Goal: Obtain resource: Download file/media

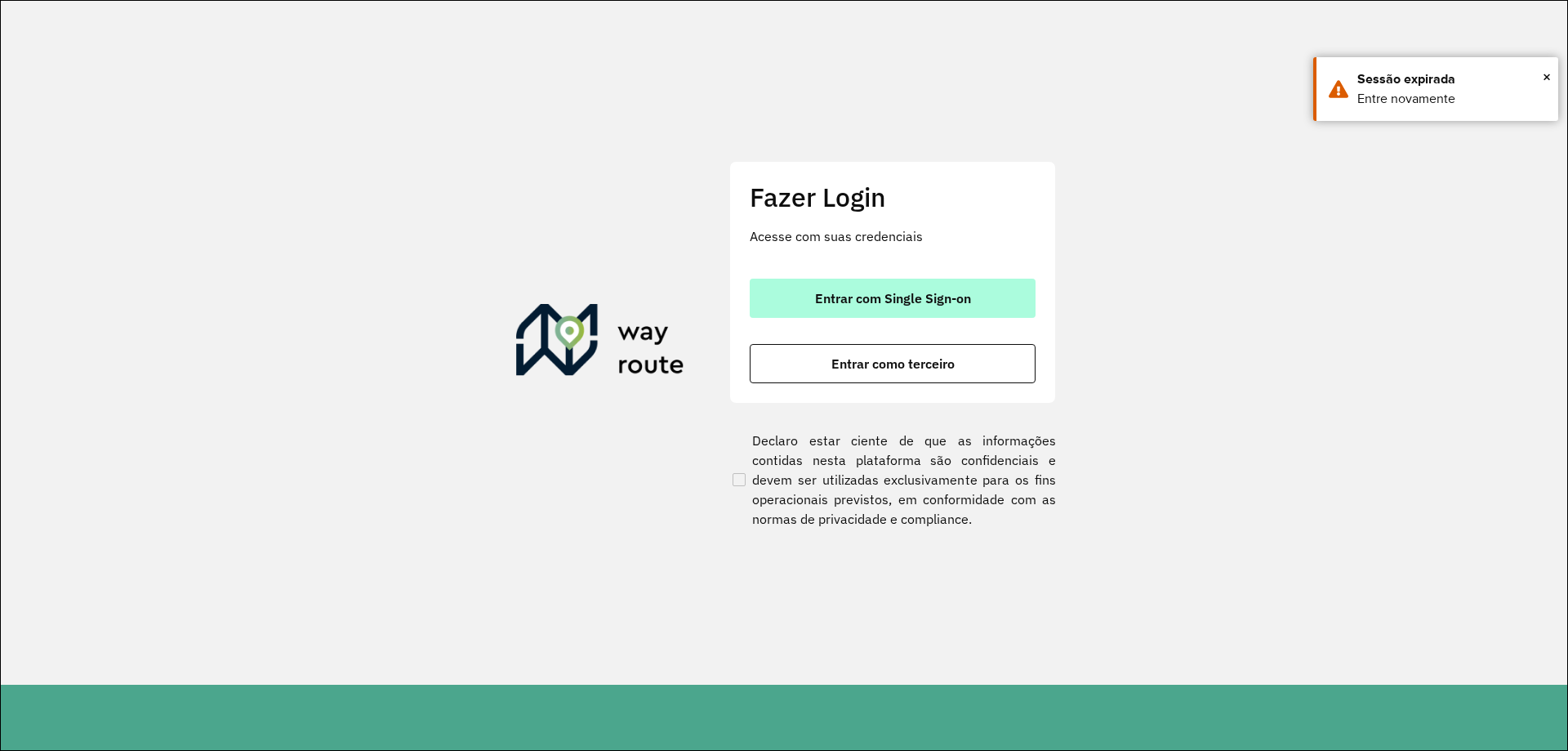
click at [893, 302] on span "Entrar com Single Sign-on" at bounding box center [894, 298] width 156 height 13
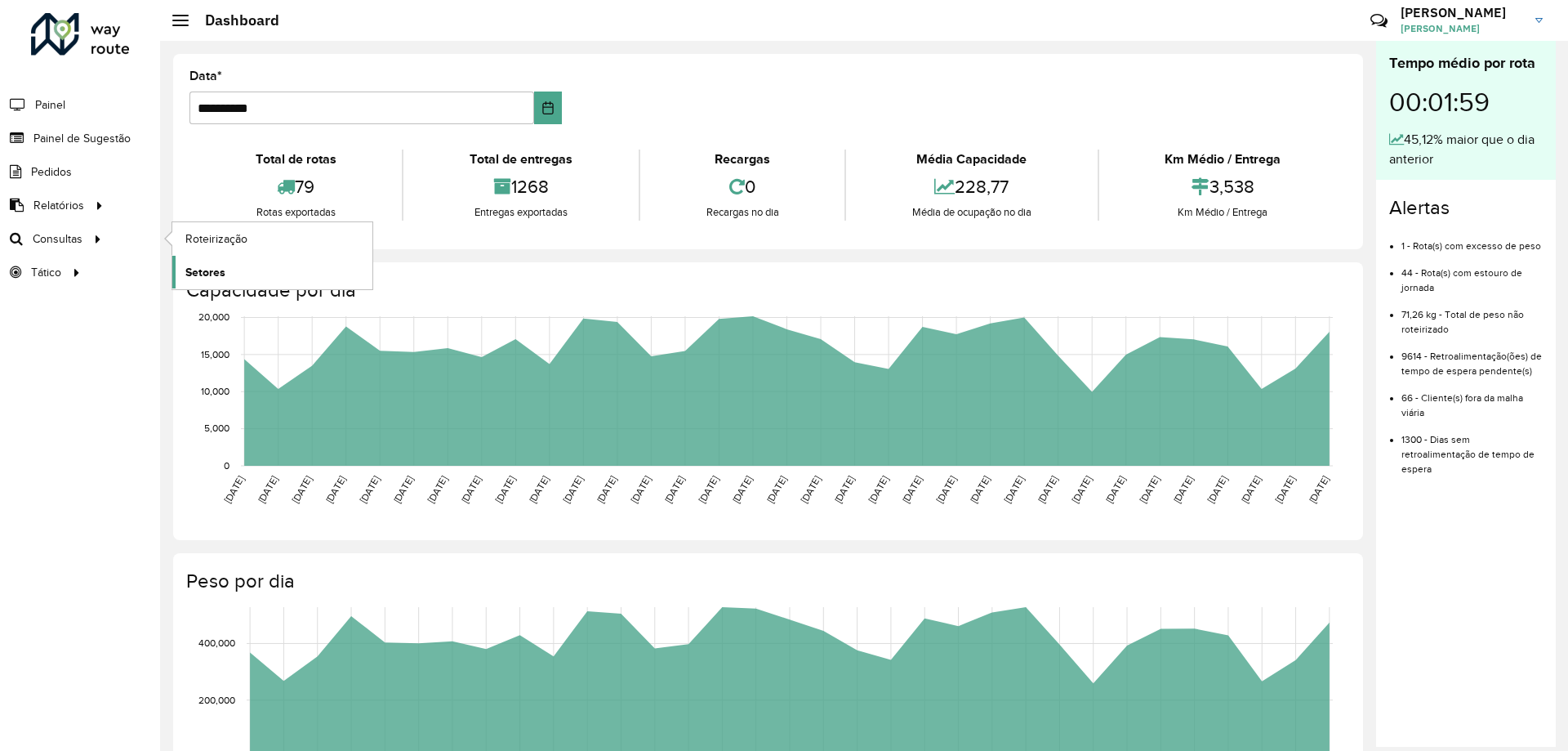
click at [251, 269] on link "Setores" at bounding box center [272, 272] width 200 height 33
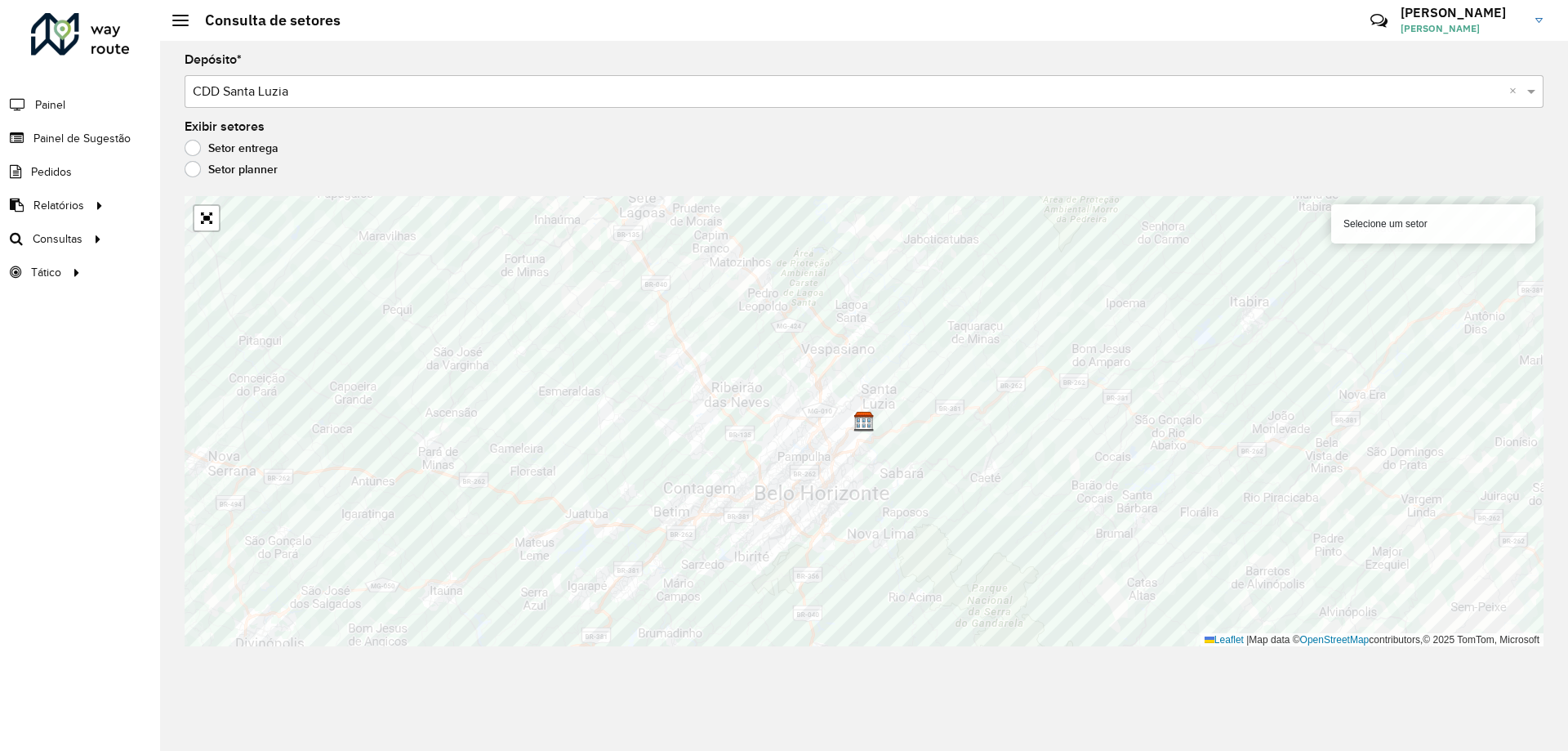
drag, startPoint x: 1375, startPoint y: 180, endPoint x: 1187, endPoint y: 180, distance: 188.0
click at [1373, 180] on div "Setor planner" at bounding box center [864, 173] width 1359 height 20
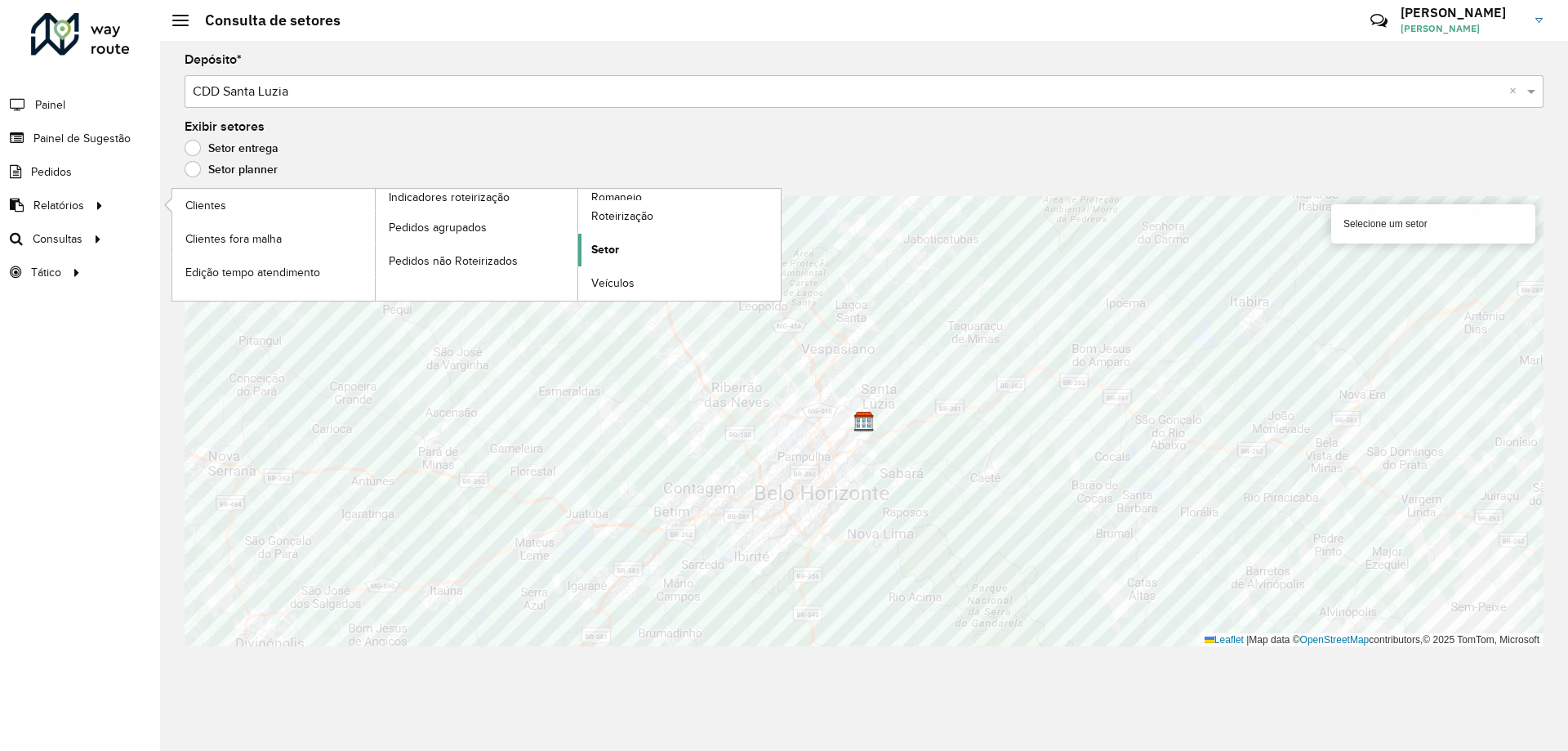
click at [618, 249] on span "Setor" at bounding box center [605, 249] width 28 height 17
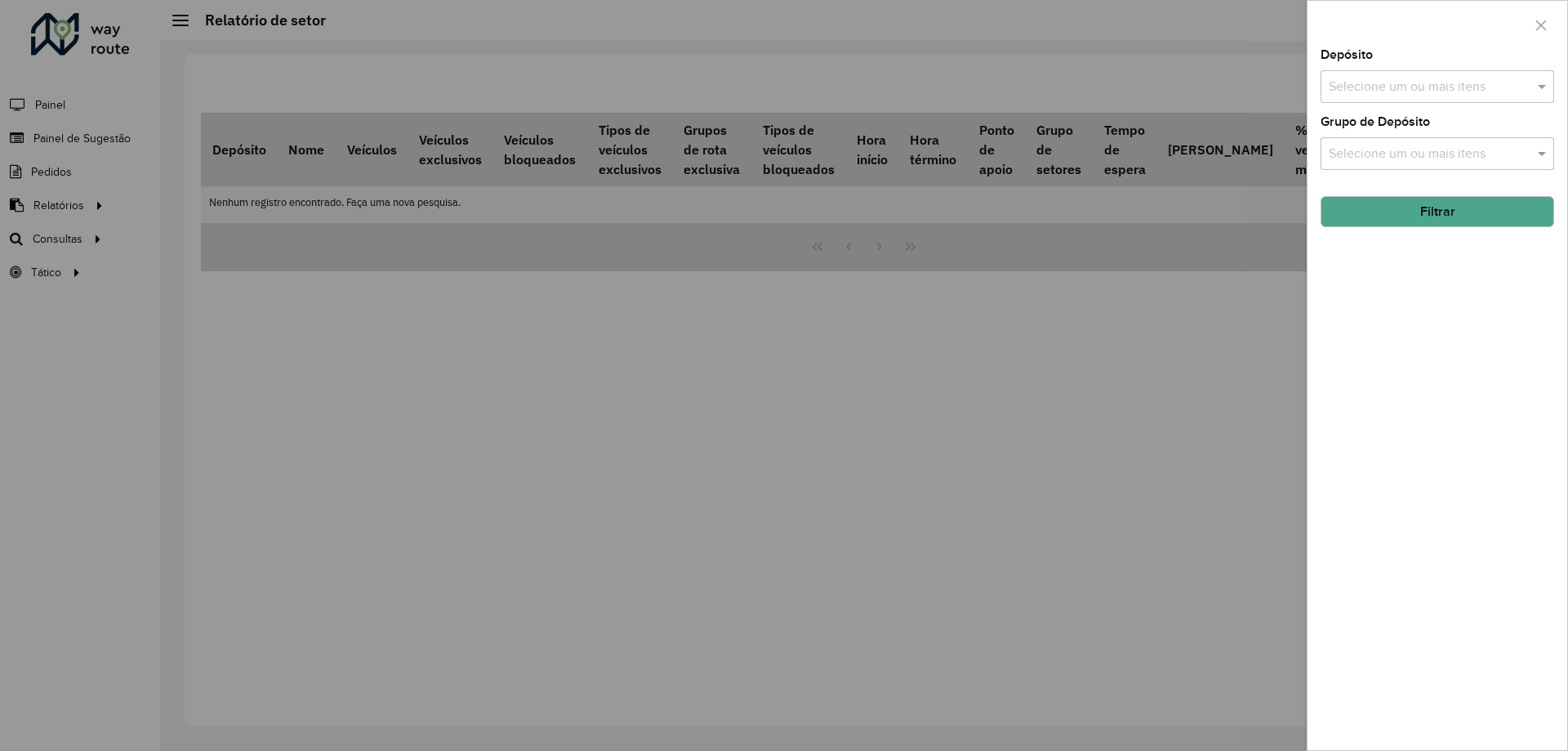
click at [1407, 86] on input "text" at bounding box center [1429, 87] width 209 height 20
click at [1370, 175] on div "CDD Santa Luzia" at bounding box center [1437, 168] width 232 height 28
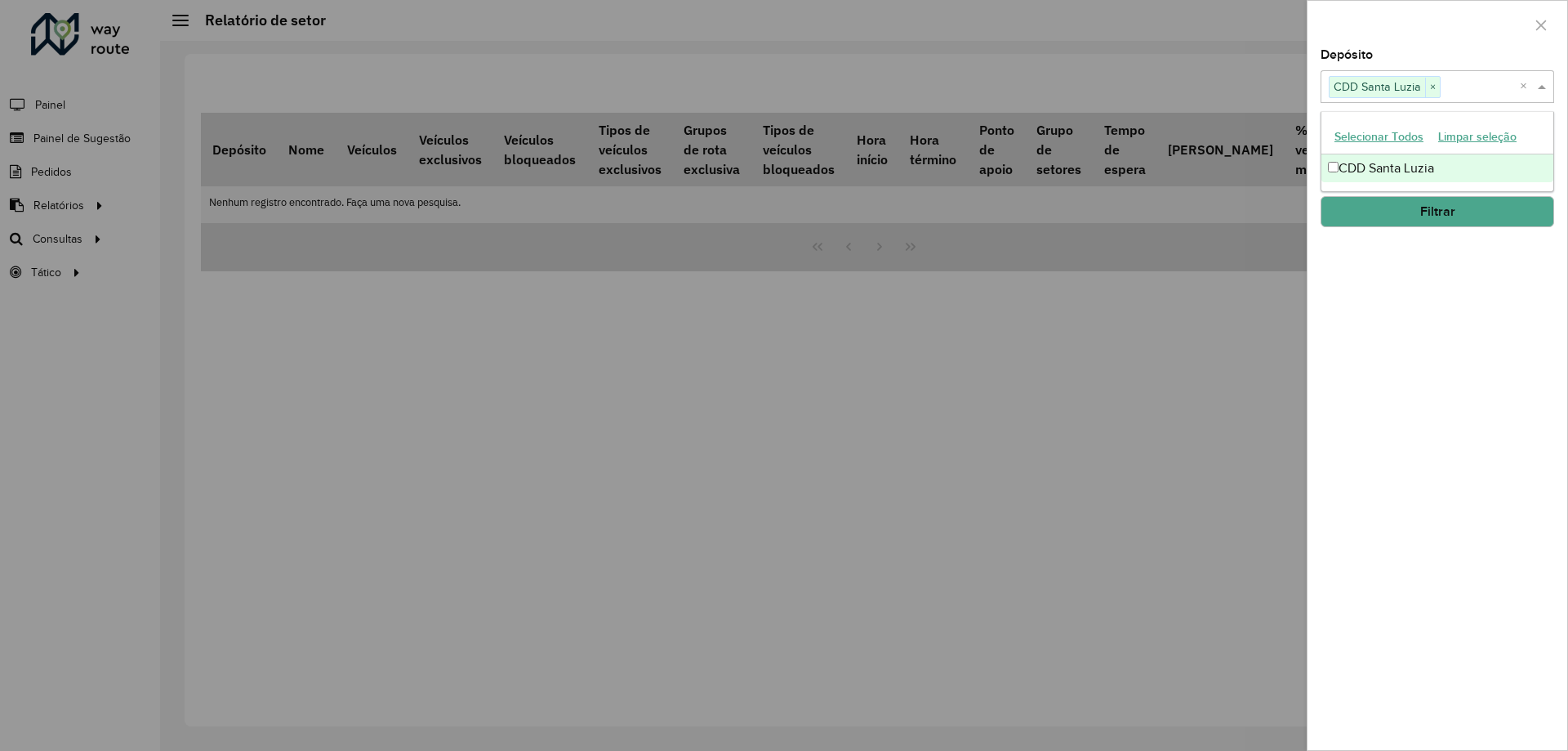
click at [1465, 317] on div "Depósito Selecione um ou mais itens CDD Santa Luzia × × Grupo de Depósito Selec…" at bounding box center [1437, 399] width 259 height 701
click at [1426, 150] on input "text" at bounding box center [1429, 155] width 209 height 20
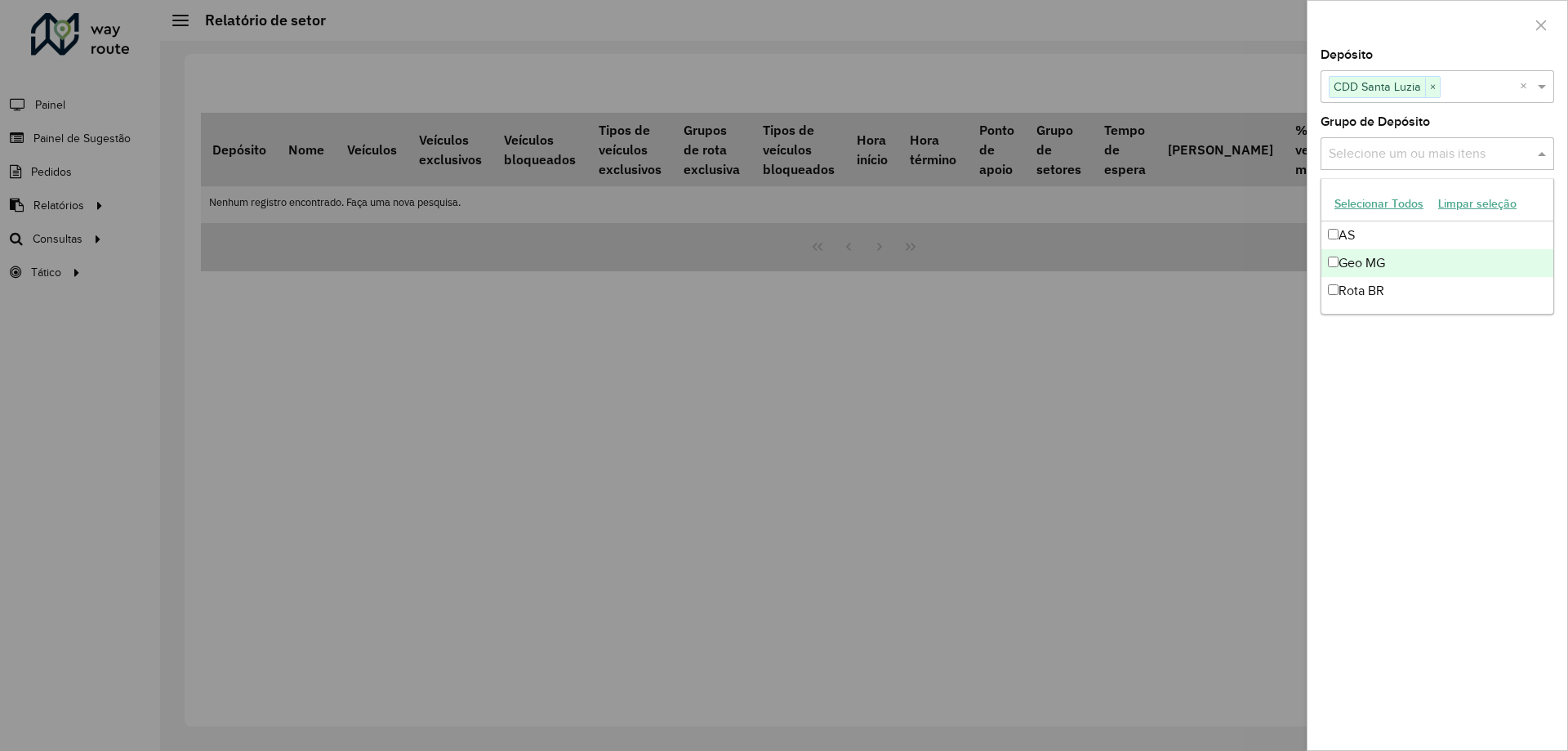
click at [1388, 257] on div "Geo MG" at bounding box center [1437, 262] width 232 height 28
click at [1479, 367] on div "Depósito Selecione um ou mais itens CDD Santa Luzia × × Grupo de Depósito Selec…" at bounding box center [1437, 399] width 259 height 701
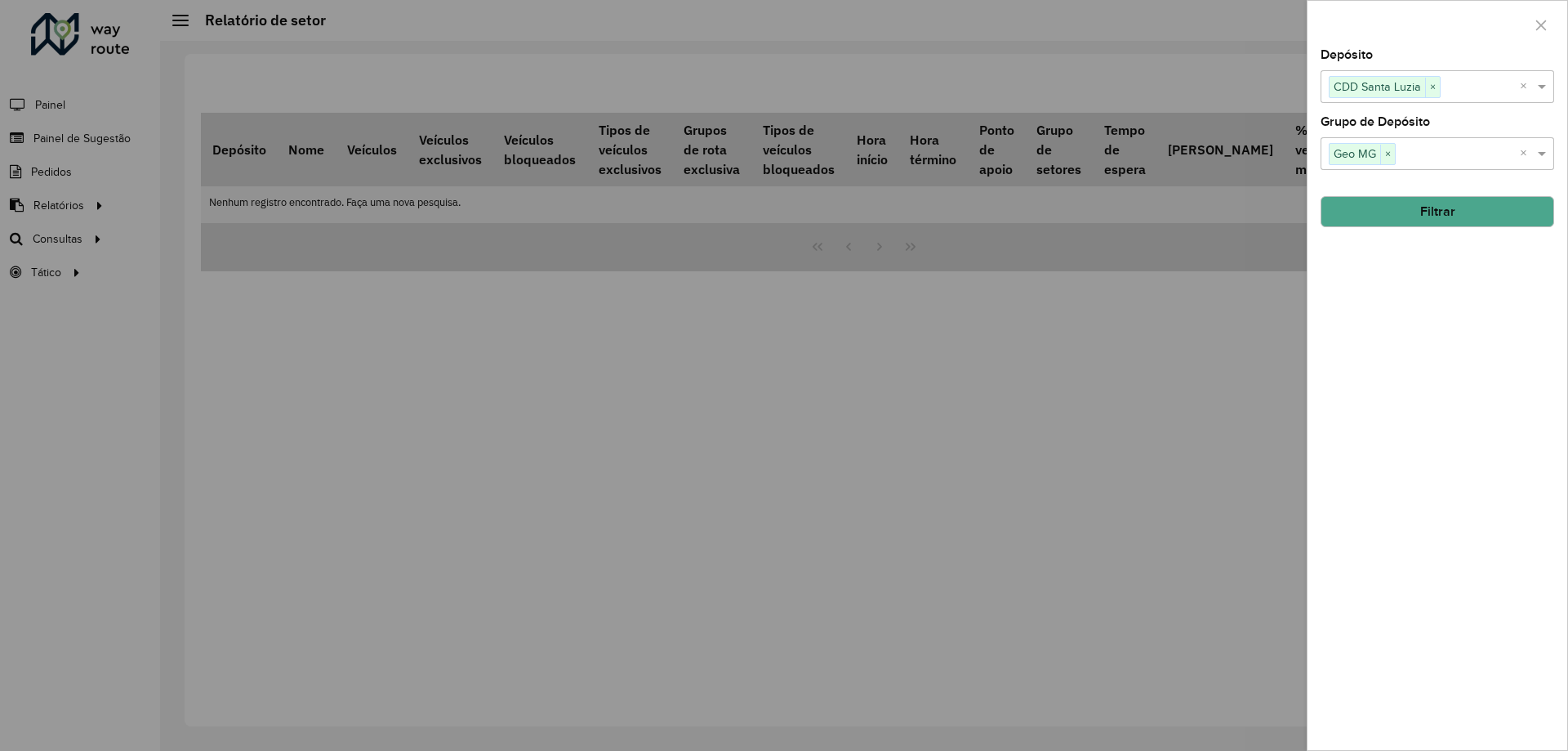
click at [1433, 186] on hb-field-button "Filtrar" at bounding box center [1437, 205] width 234 height 44
click at [1436, 205] on button "Filtrar" at bounding box center [1437, 212] width 234 height 31
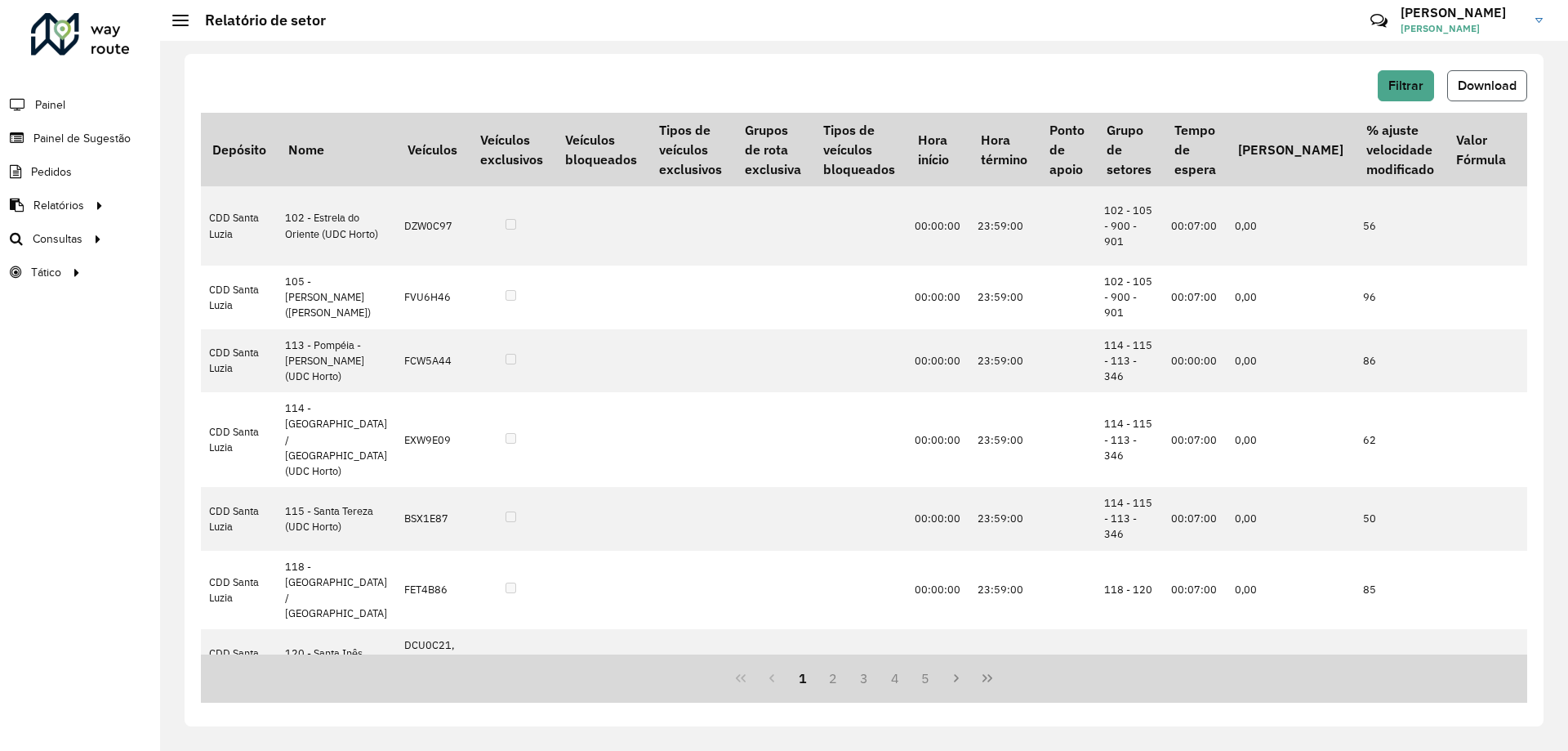
click at [1467, 97] on button "Download" at bounding box center [1487, 85] width 80 height 31
click at [605, 80] on div "Filtrar Download" at bounding box center [864, 85] width 1326 height 31
